Goal: Task Accomplishment & Management: Complete application form

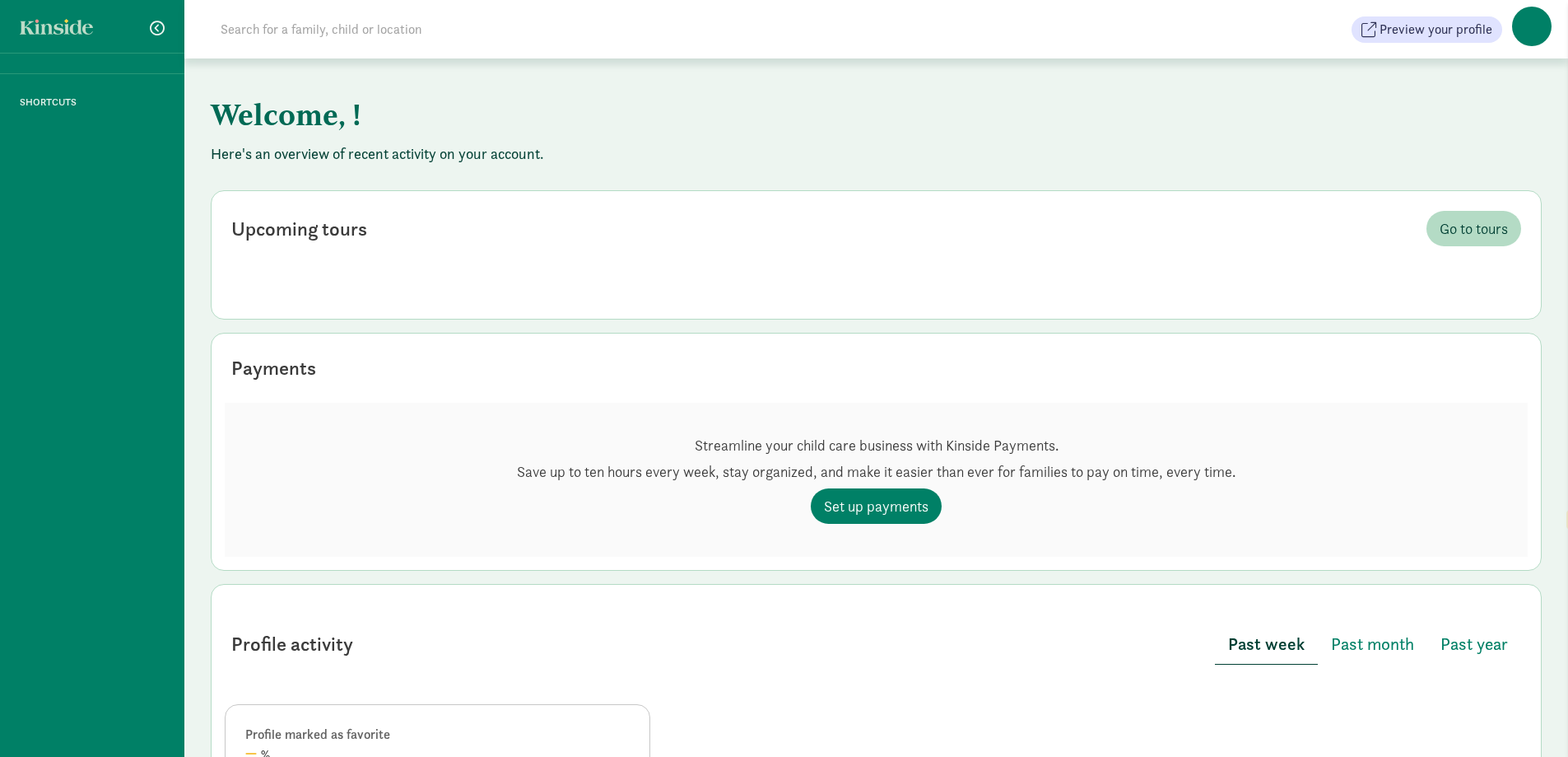
select select "en"
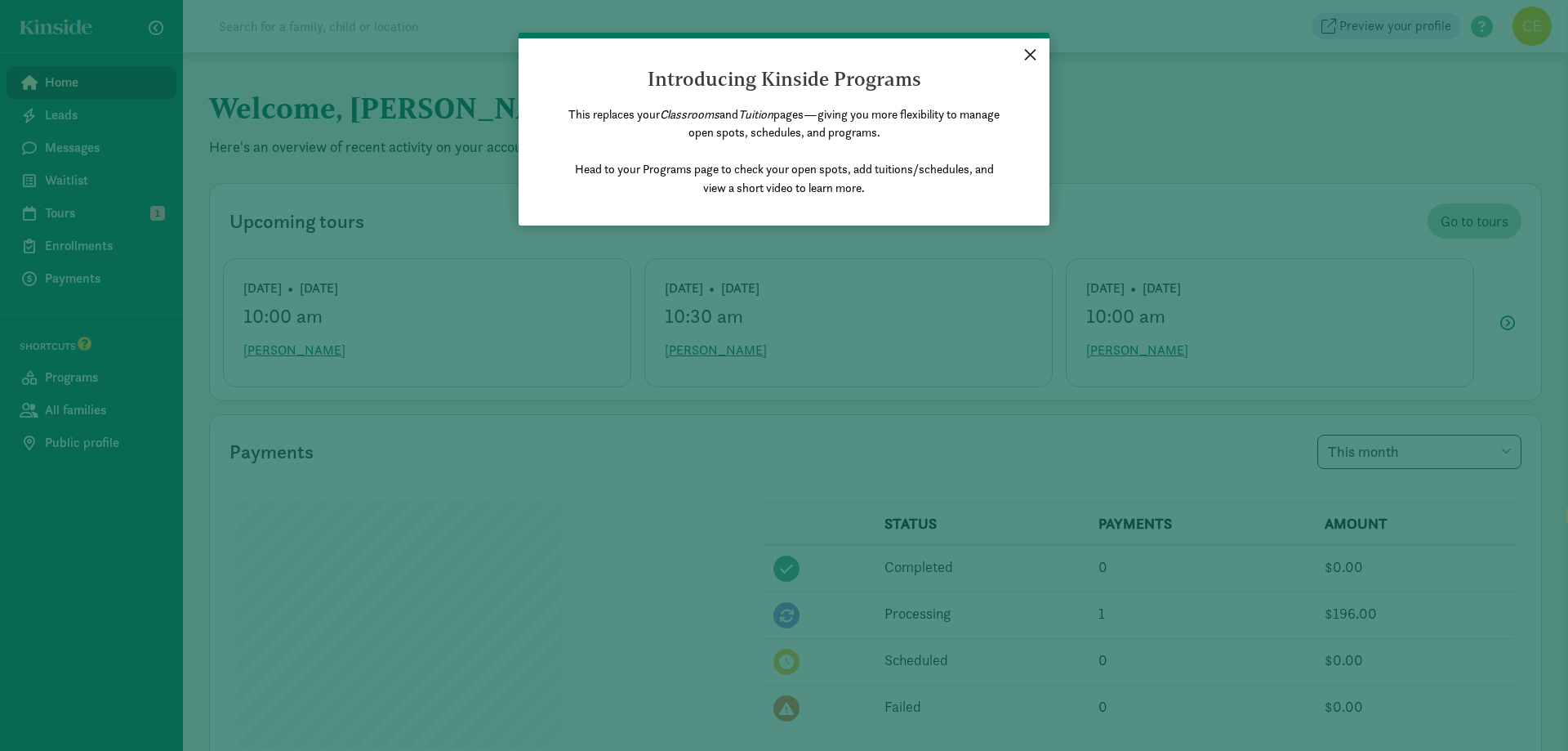
click at [1028, 59] on link "×" at bounding box center [1030, 53] width 29 height 30
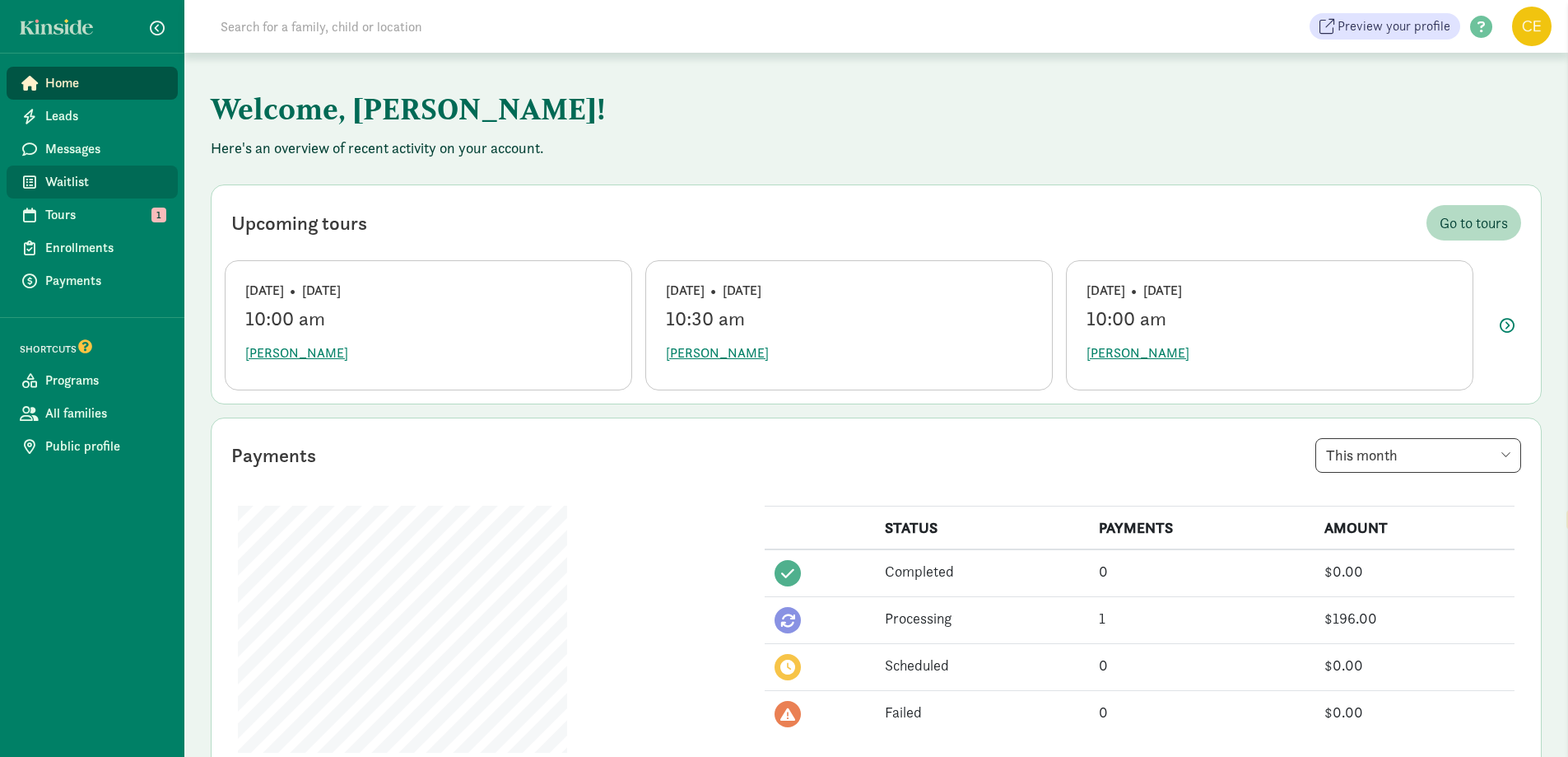
click at [71, 189] on span "Waitlist" at bounding box center [104, 182] width 120 height 20
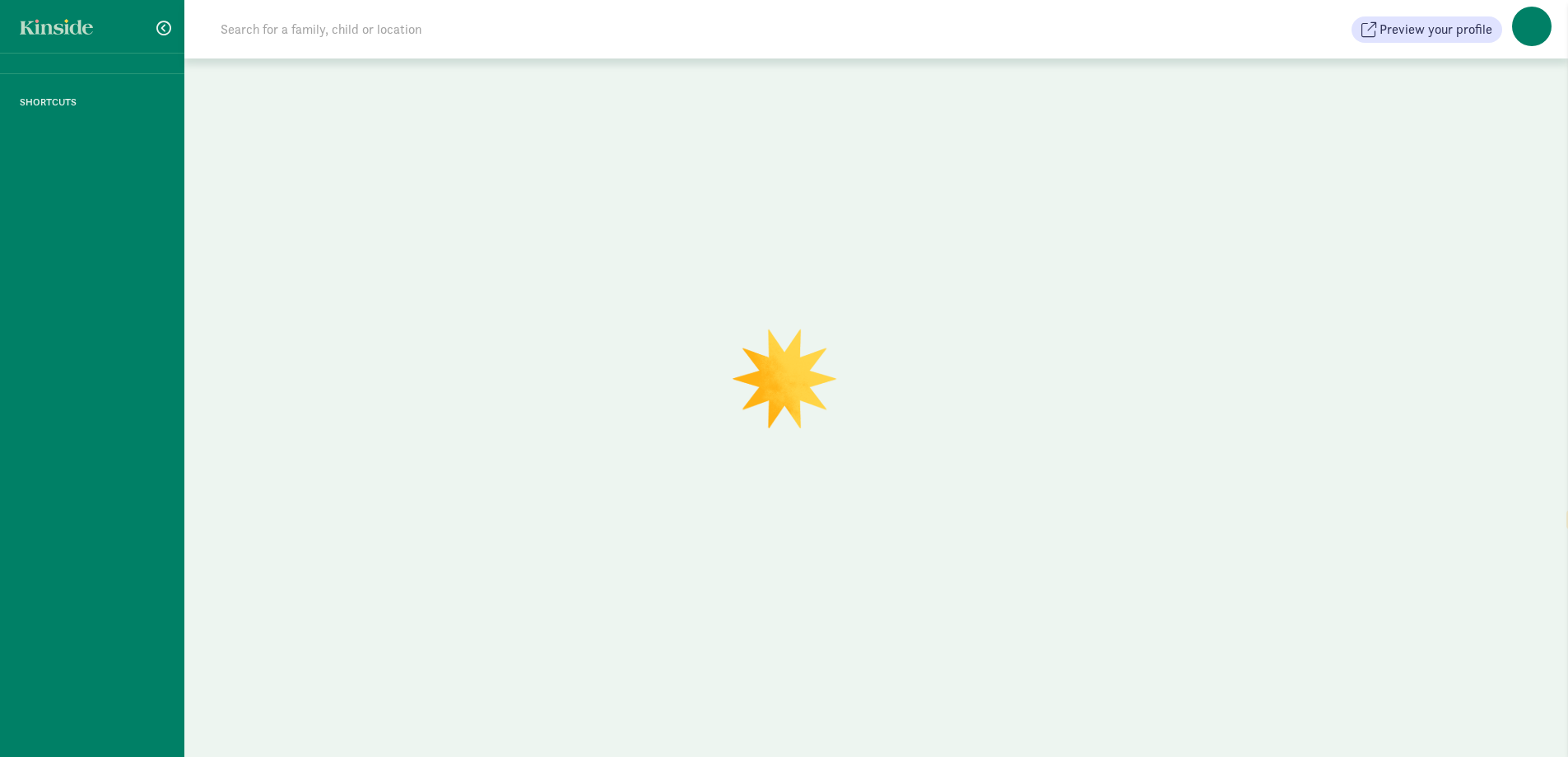
select select "en"
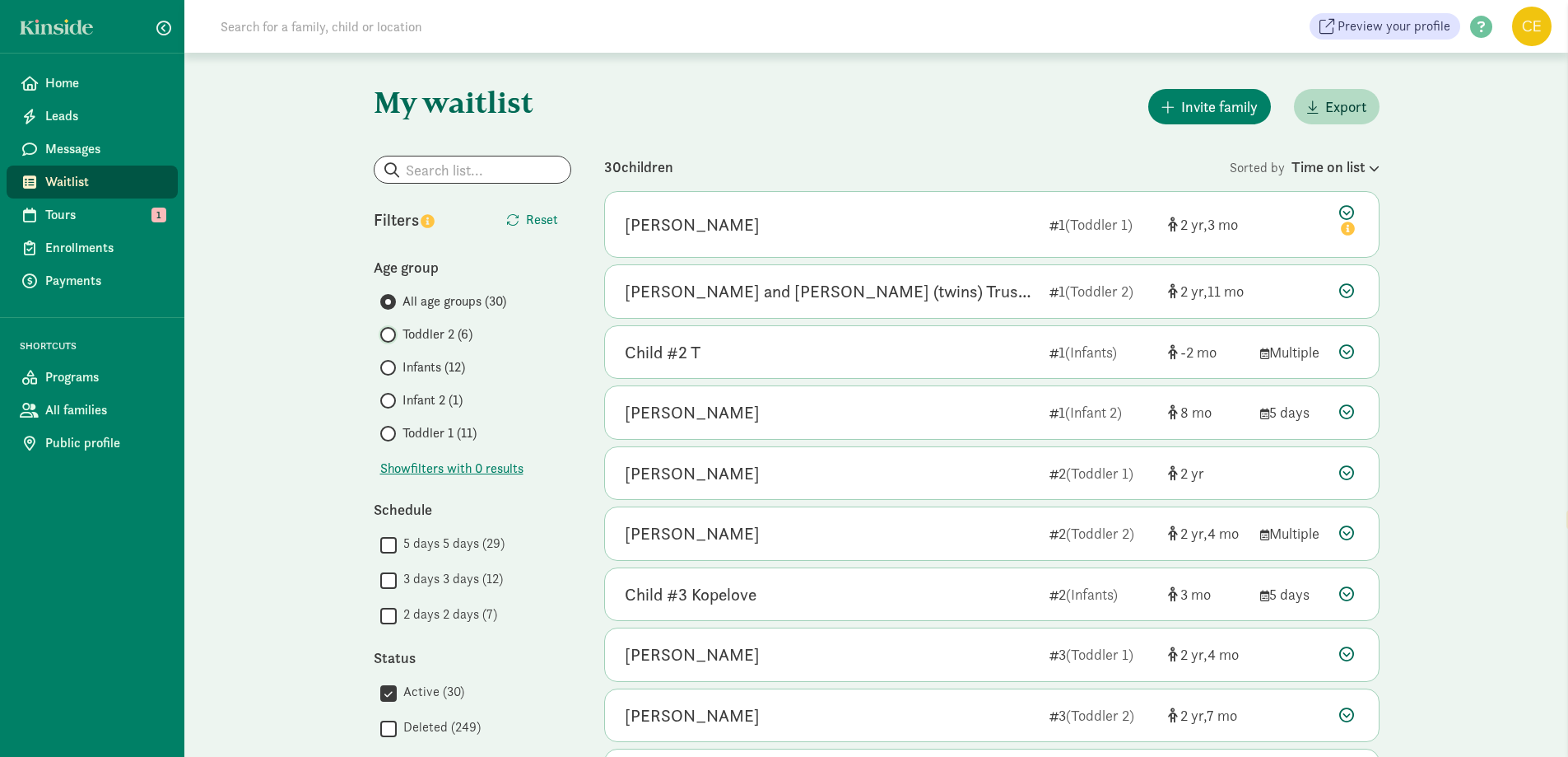
click at [386, 331] on input "Toddler 2 (6)" at bounding box center [386, 335] width 11 height 11
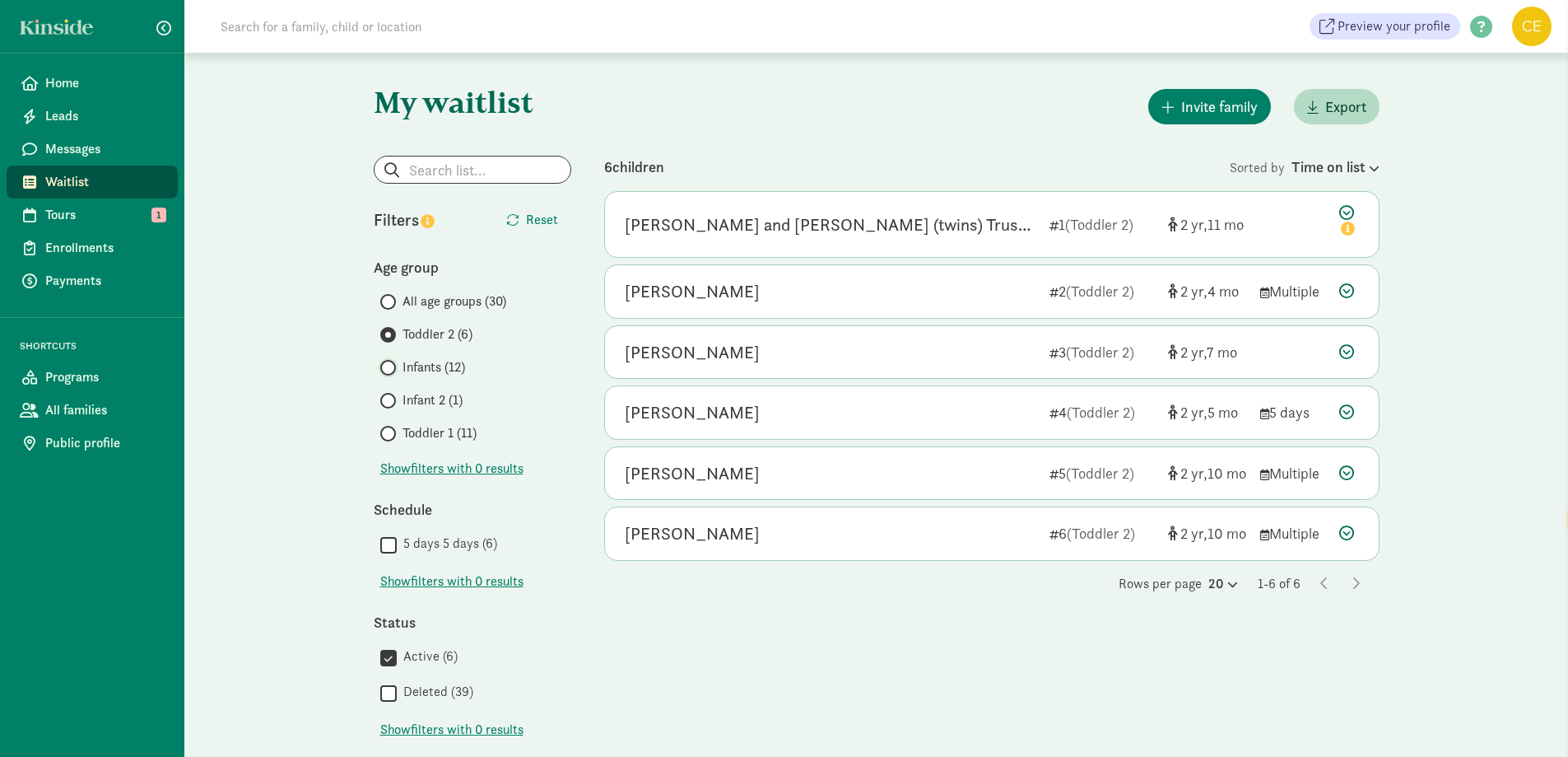
click at [390, 368] on input "Infants (12)" at bounding box center [386, 367] width 11 height 11
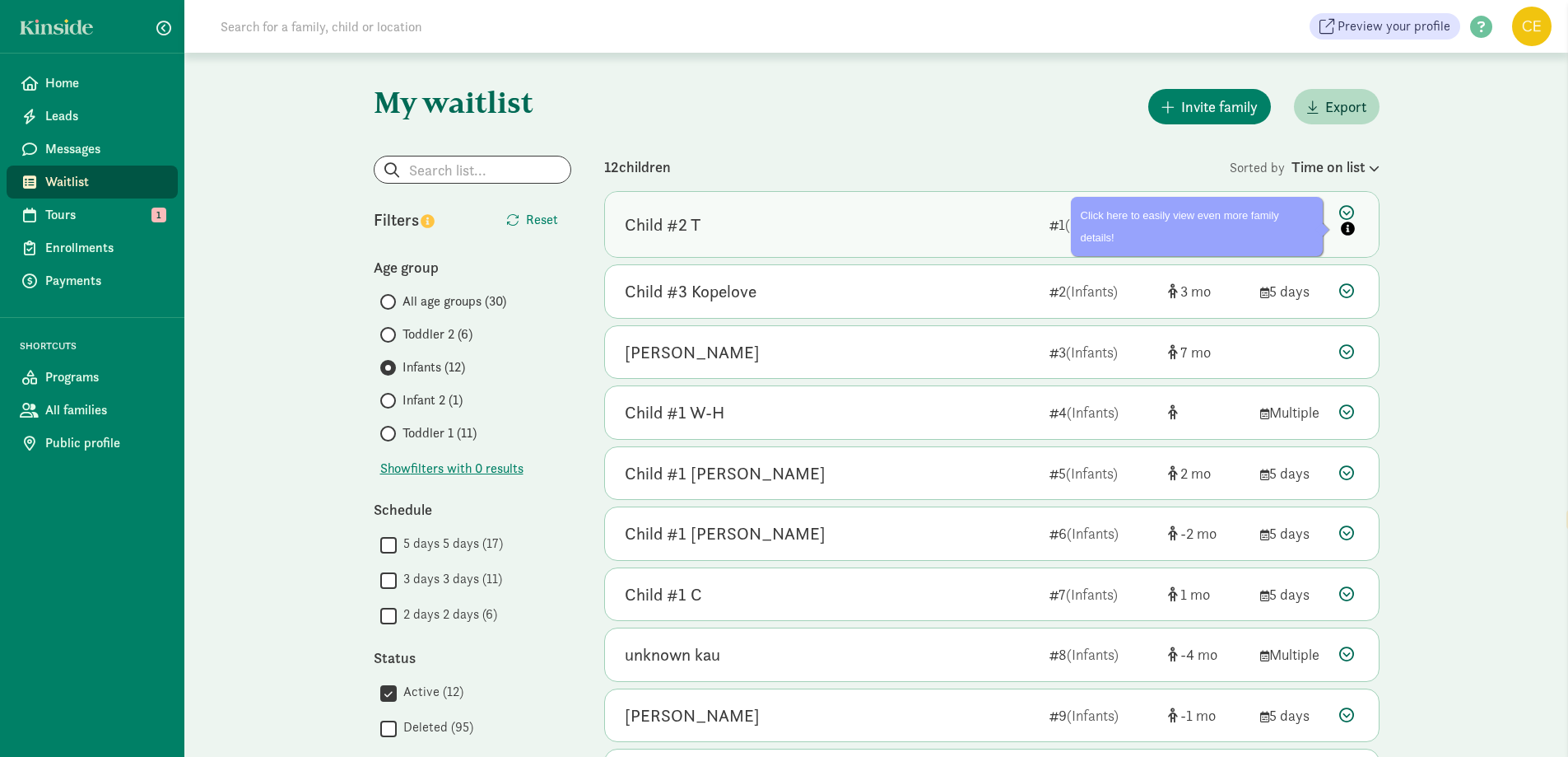
click at [1347, 206] on icon at bounding box center [1349, 222] width 20 height 35
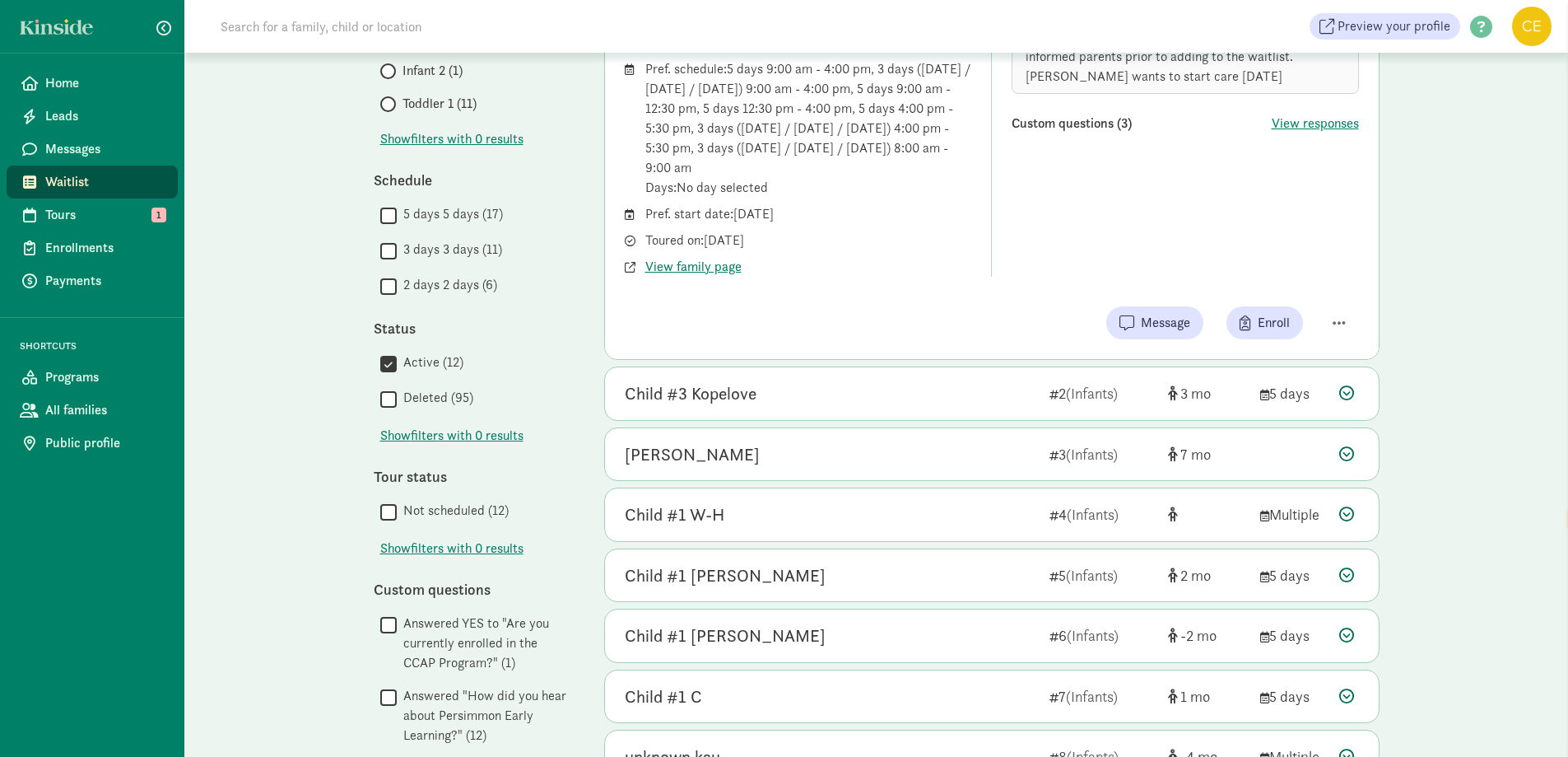
scroll to position [494, 0]
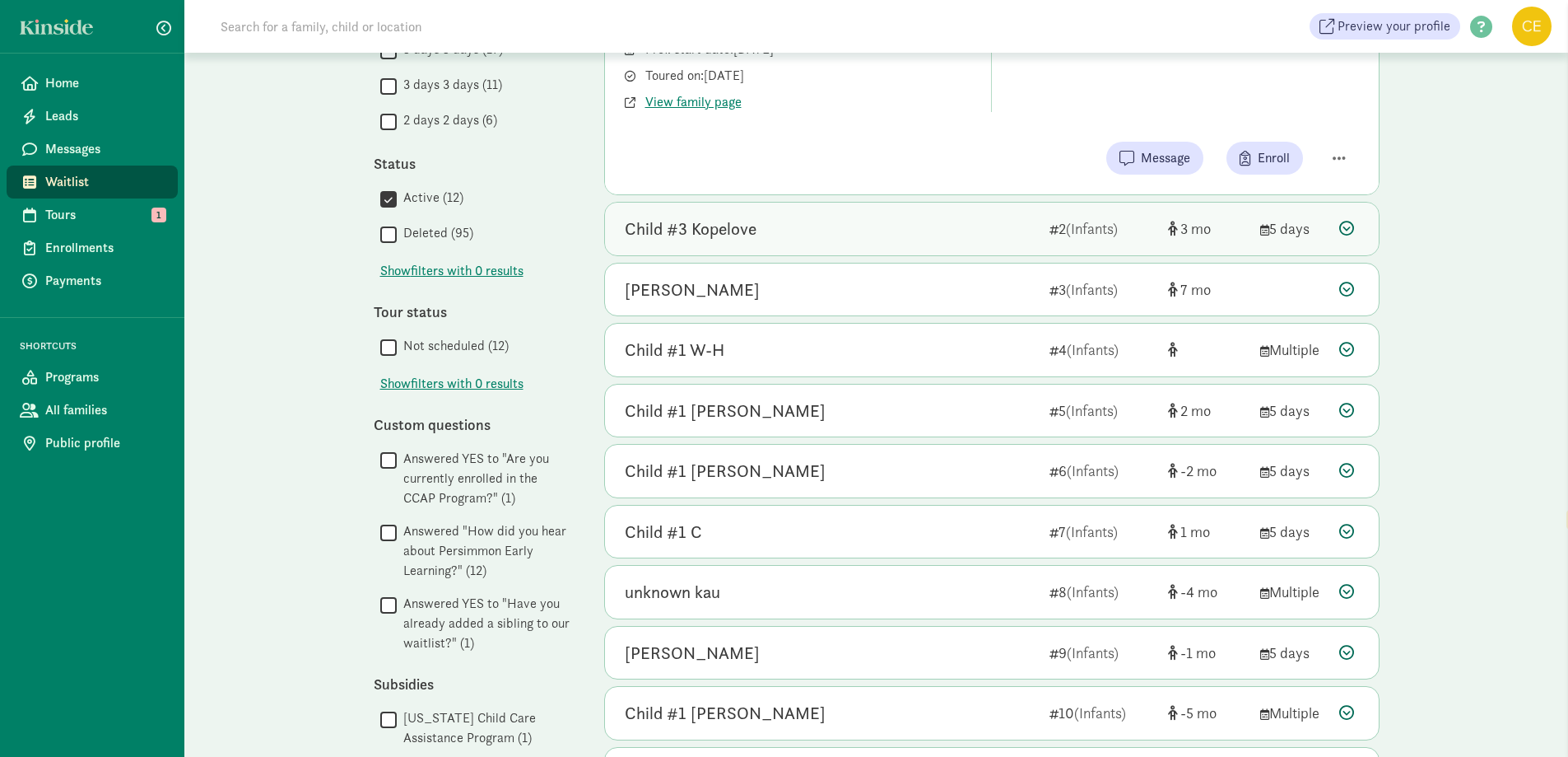
click at [1341, 228] on icon at bounding box center [1346, 228] width 14 height 14
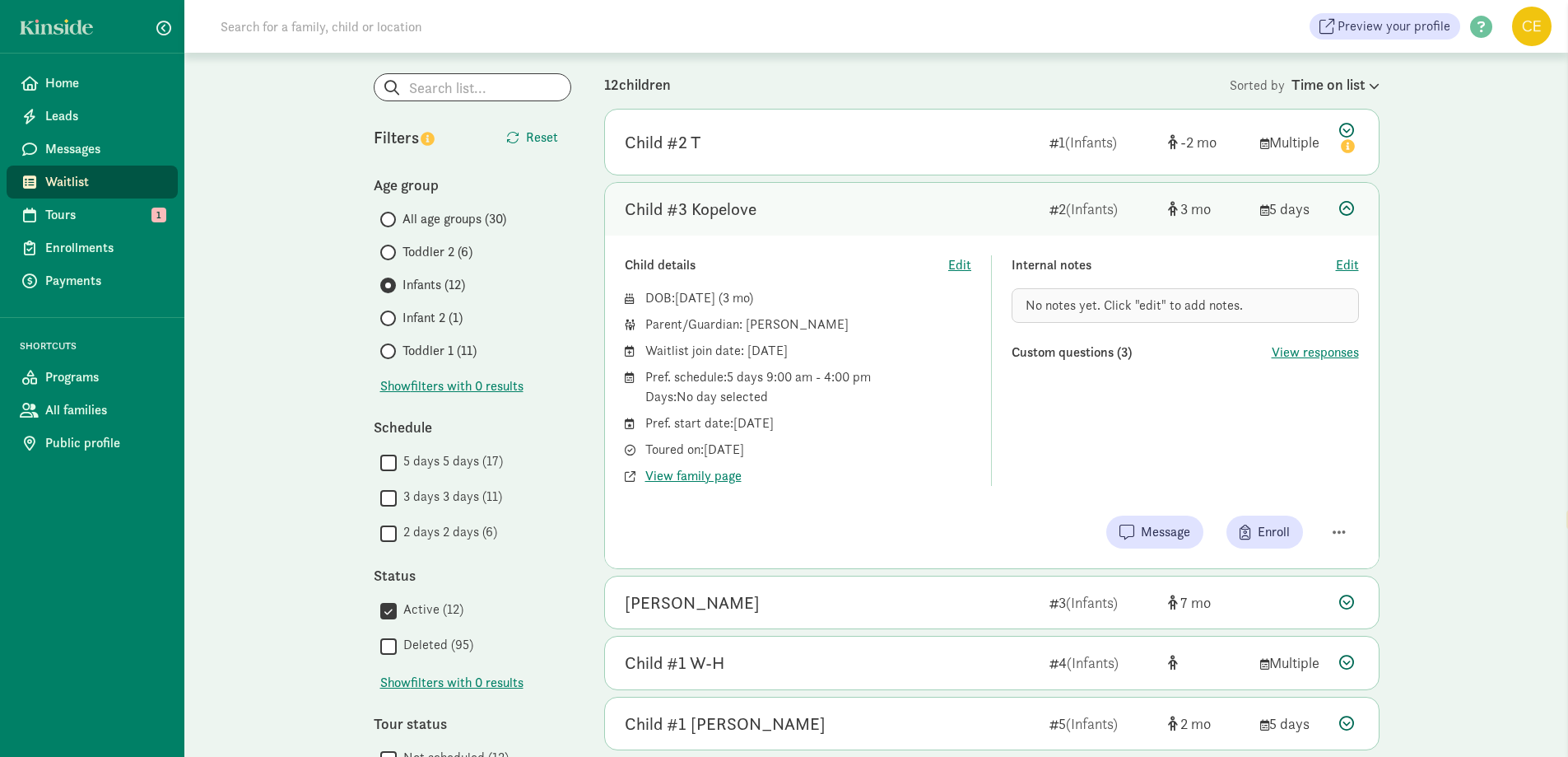
scroll to position [247, 0]
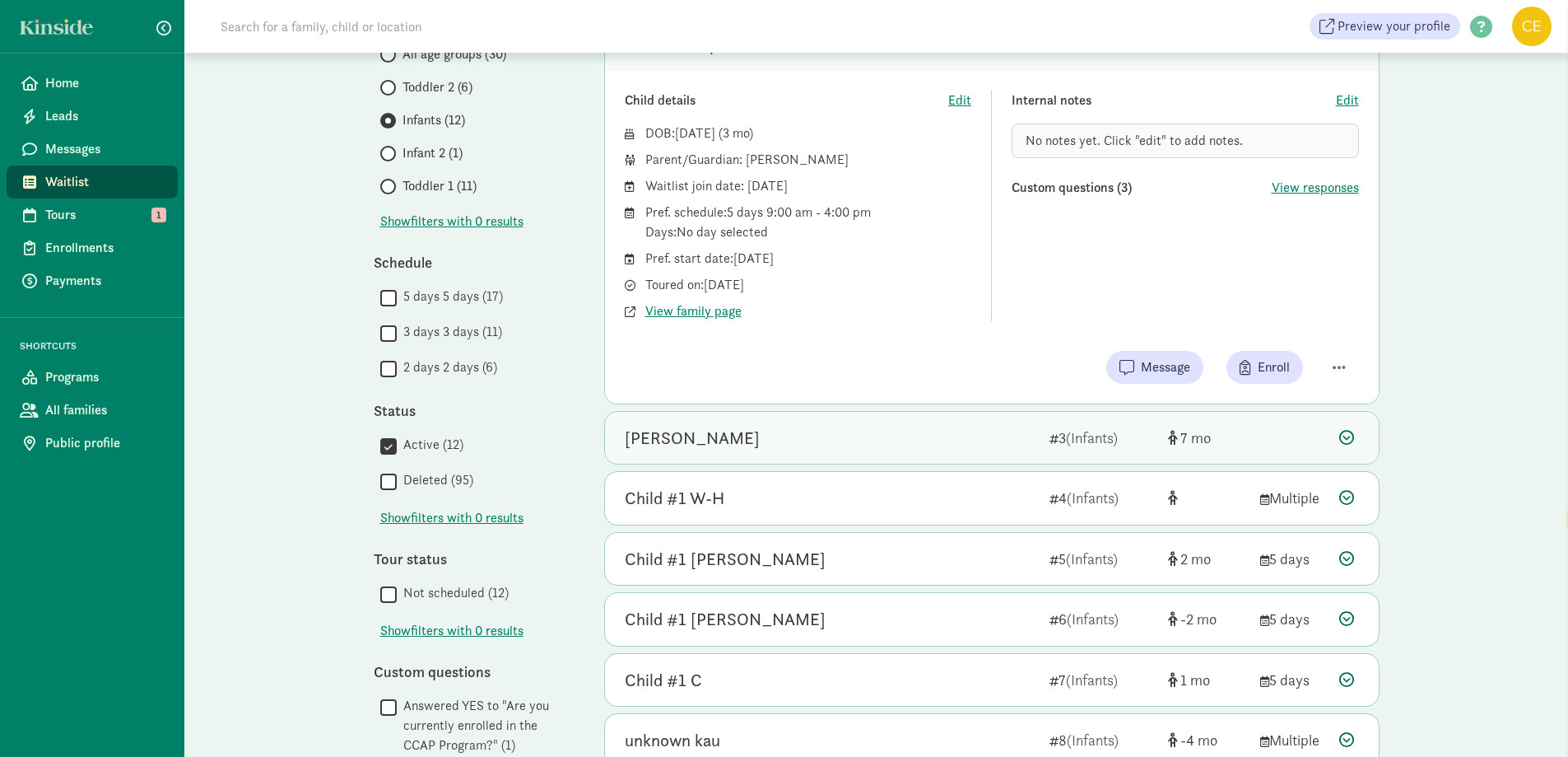
click at [1351, 431] on icon at bounding box center [1346, 437] width 14 height 14
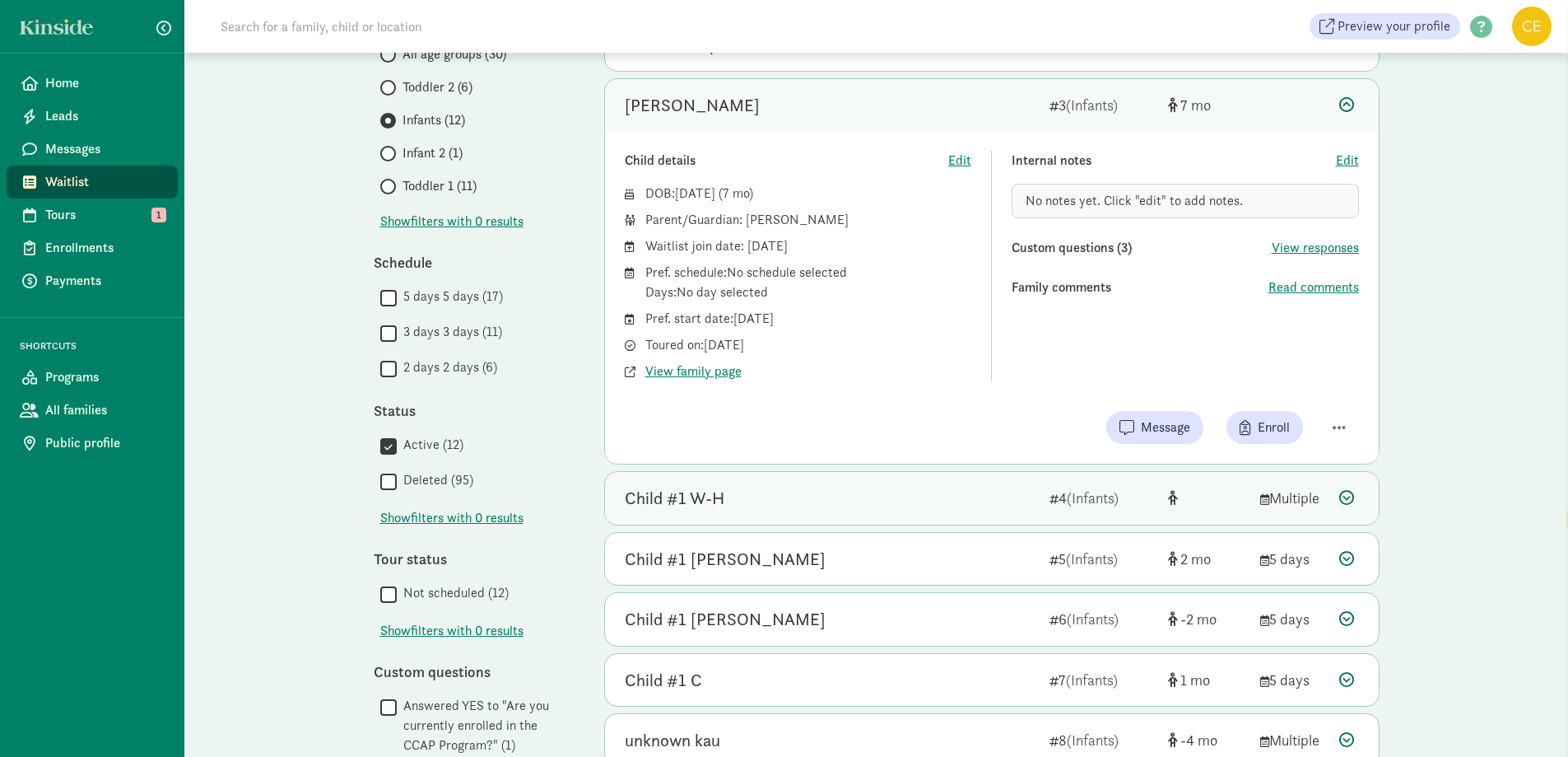
click at [1339, 468] on div "Child #2 T 1 (Infants) -2 Multiple Child details Edit DOB: Oct 19, 2025 ( -2 ) …" at bounding box center [991, 477] width 776 height 1065
click at [1350, 494] on icon at bounding box center [1346, 497] width 14 height 14
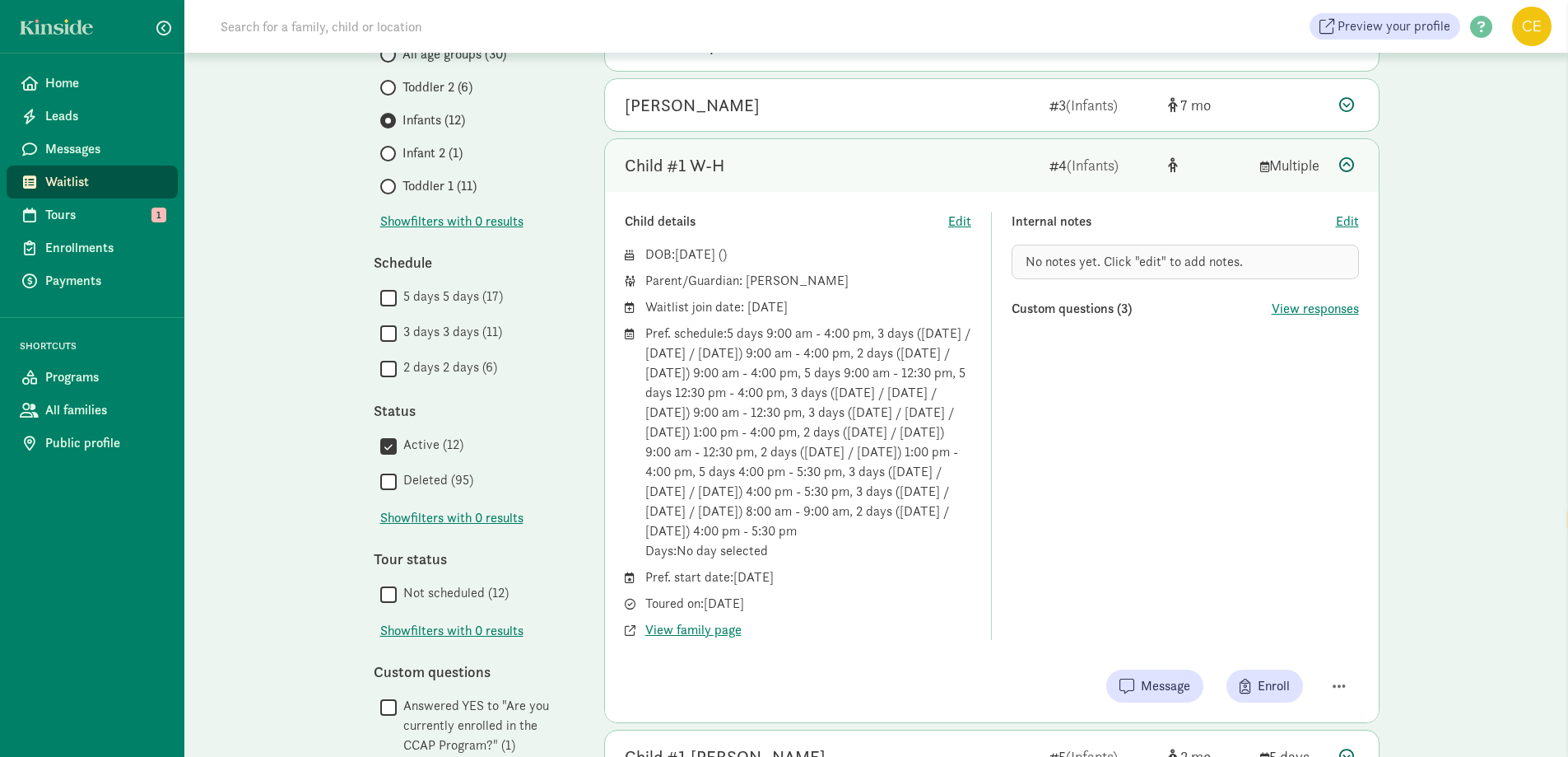
scroll to position [0, 0]
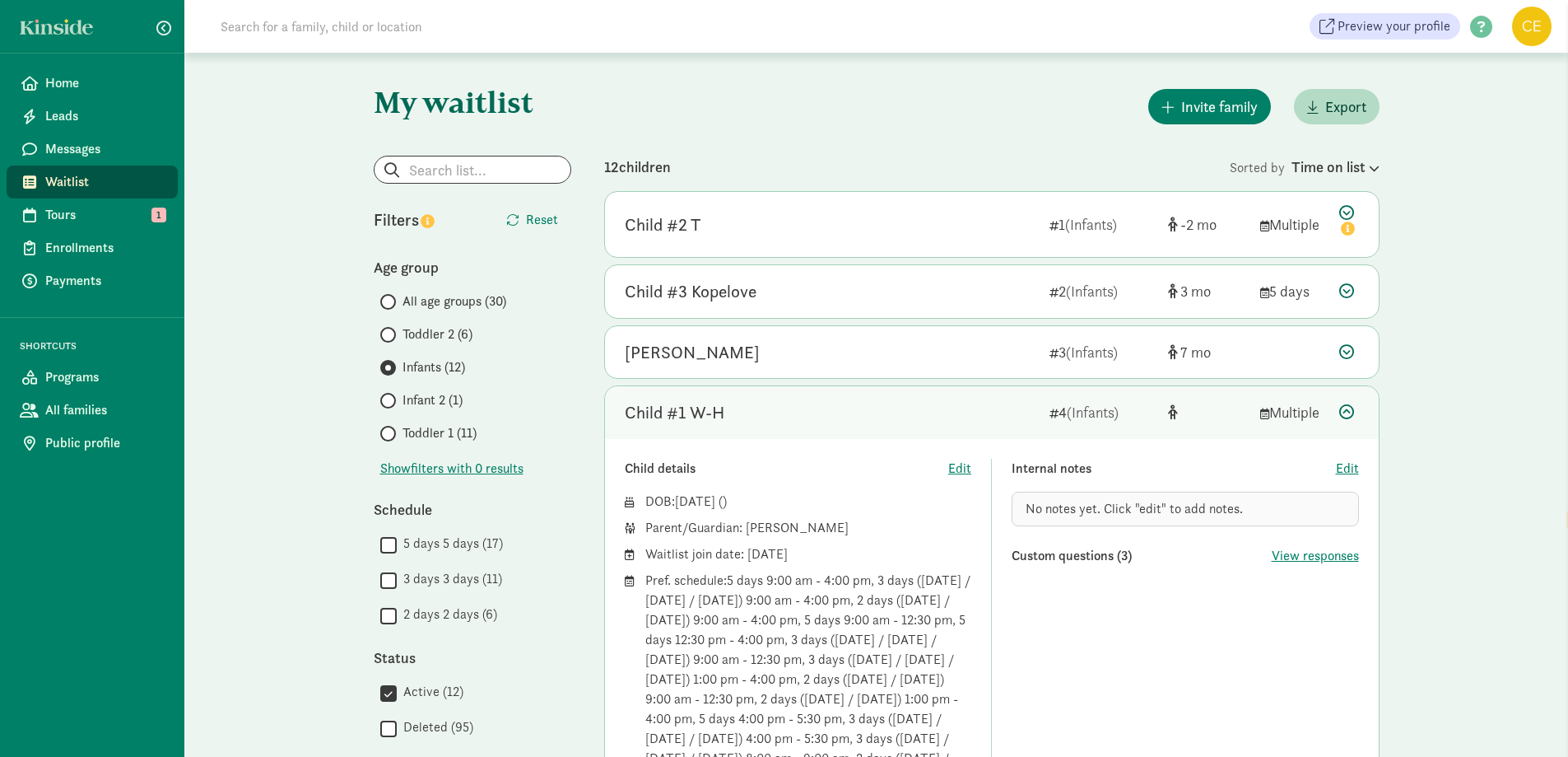
click at [392, 301] on span at bounding box center [388, 302] width 15 height 15
click at [391, 301] on input "All age groups (30)" at bounding box center [386, 302] width 11 height 11
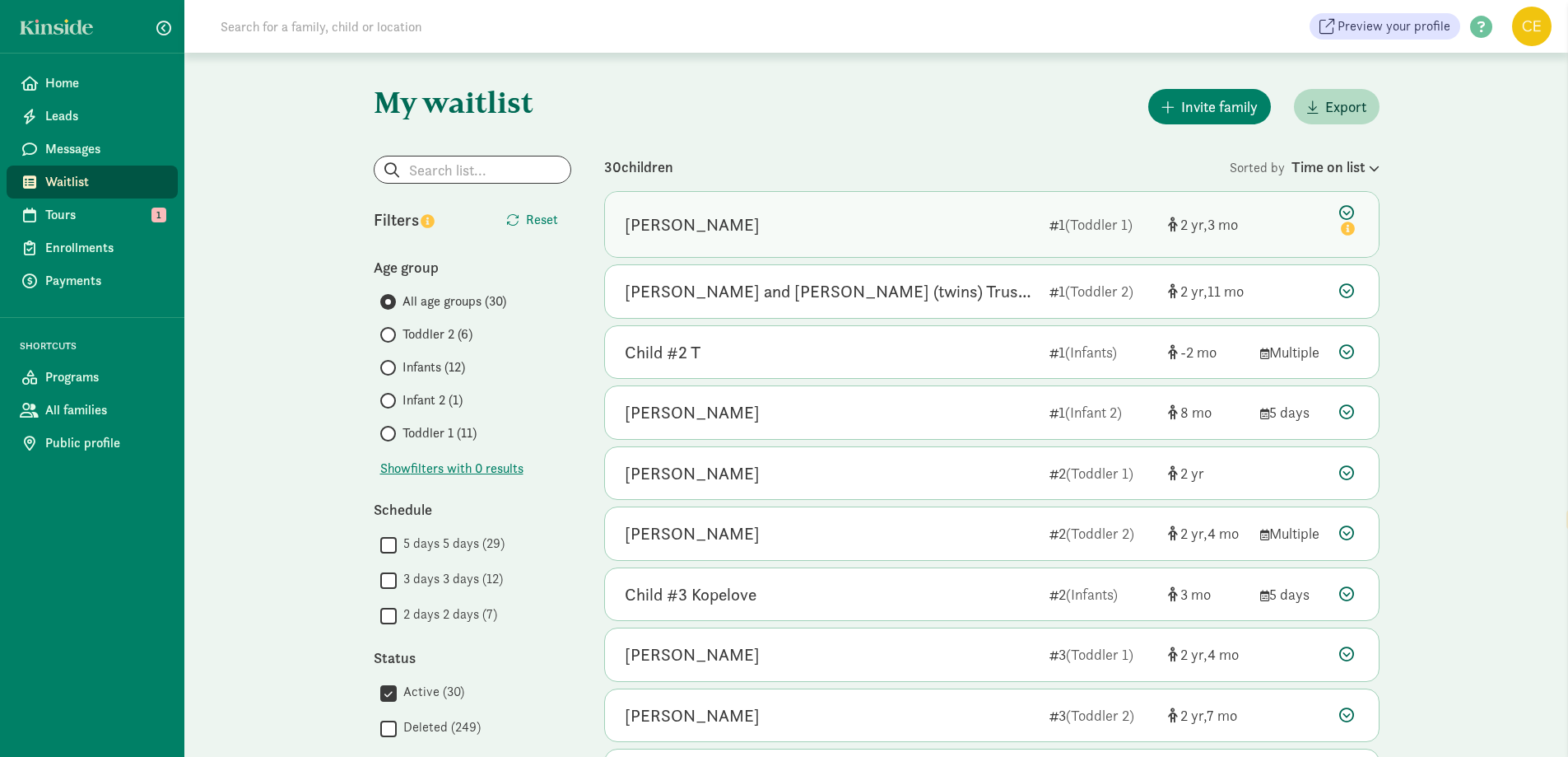
click at [1349, 210] on icon at bounding box center [1349, 222] width 20 height 35
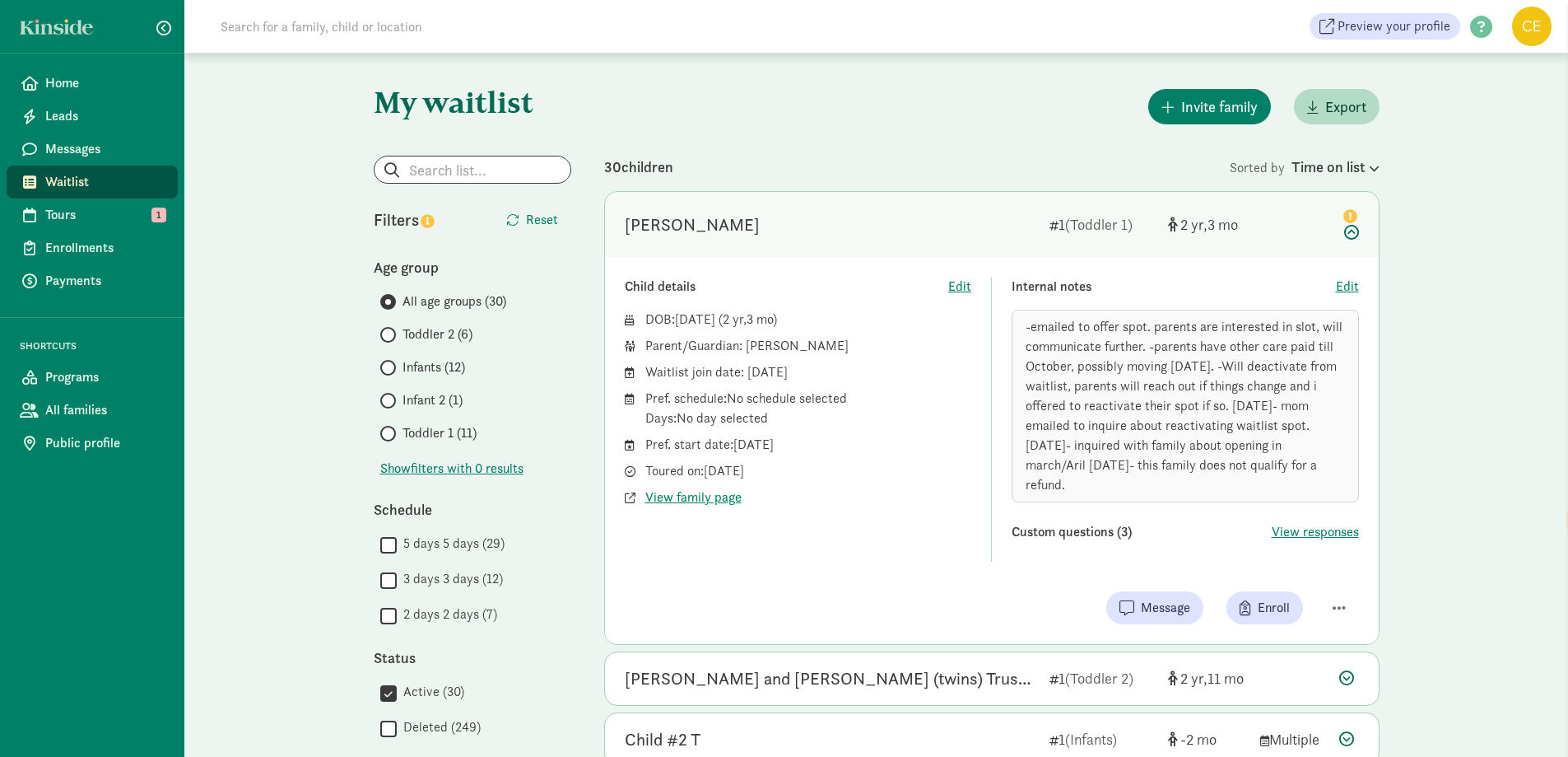
scroll to position [165, 0]
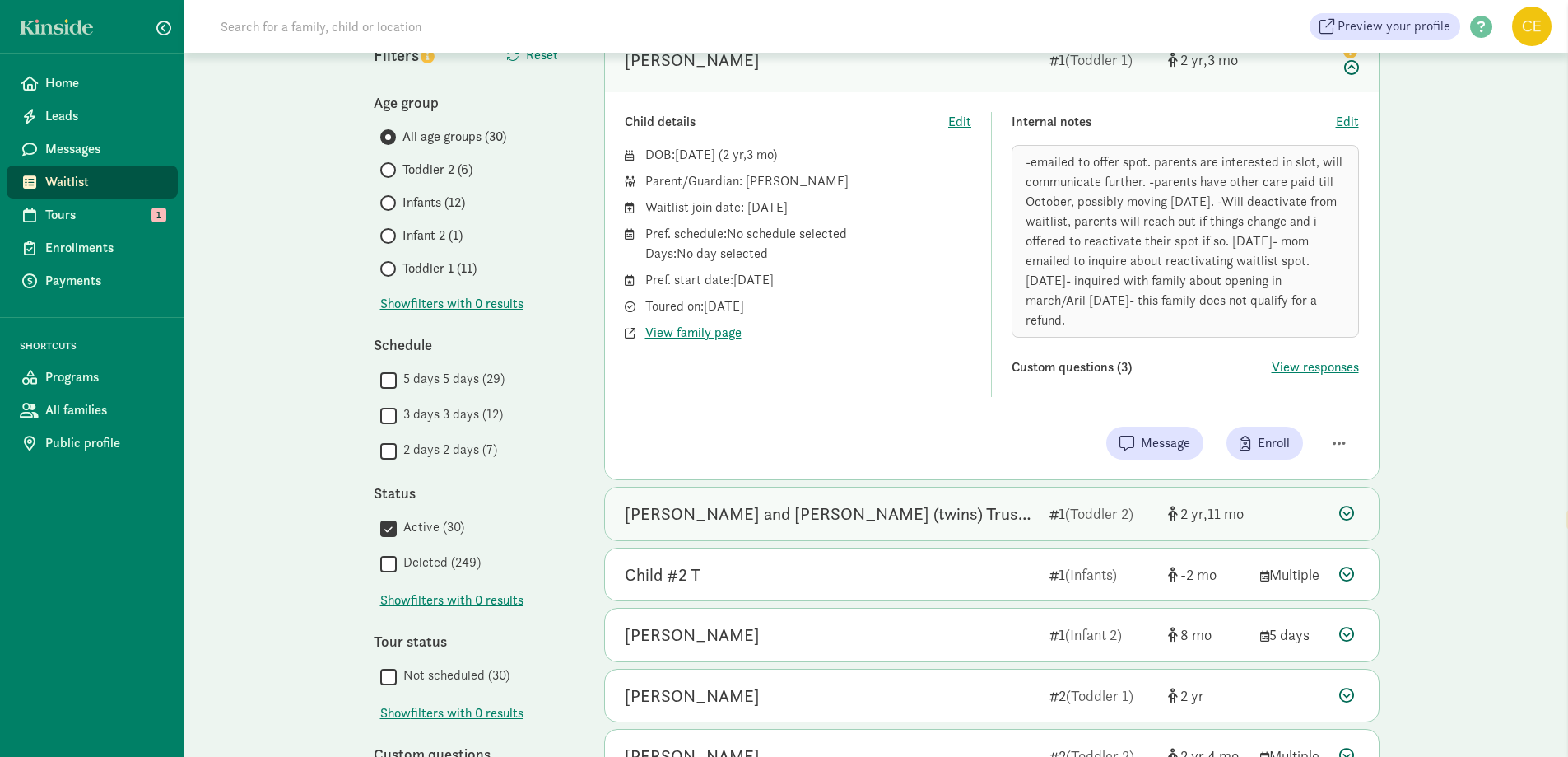
click at [1351, 506] on icon at bounding box center [1346, 512] width 14 height 14
